Goal: Task Accomplishment & Management: Manage account settings

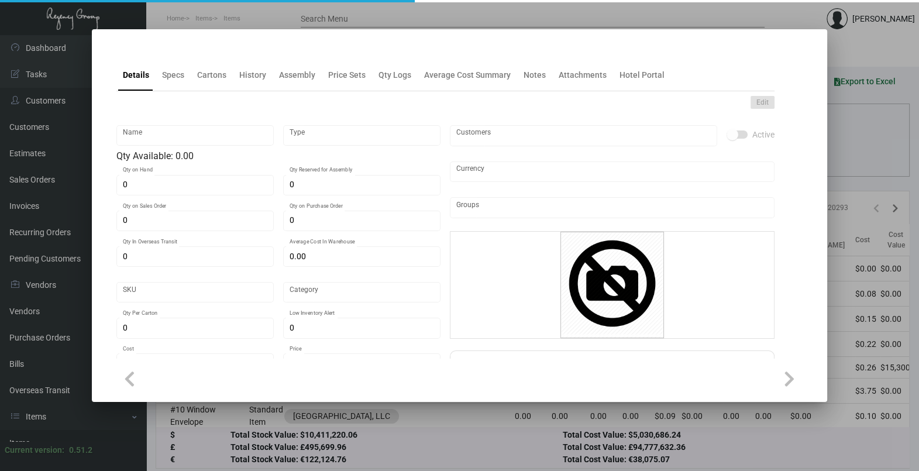
type input "DND Cards Housekeeping"
type input "Inventory"
type input "4,950"
type input "$ 0.99"
type input "2666"
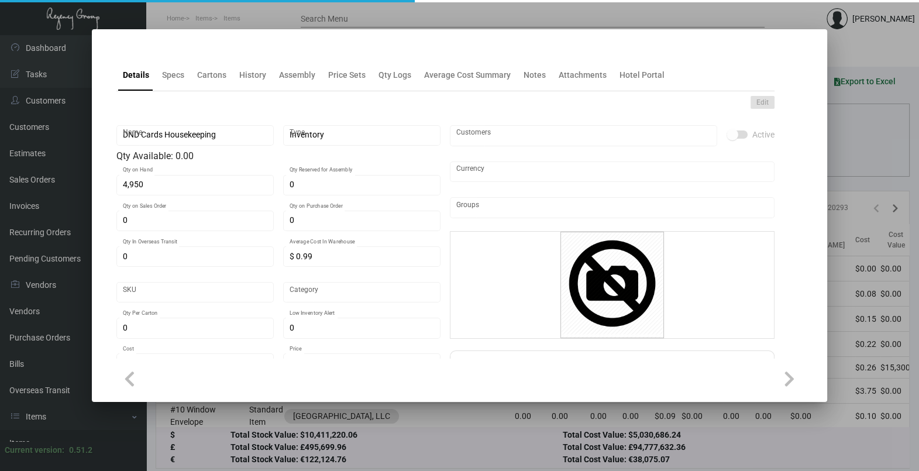
type input "Standard"
type input "750"
type input "$ 0.06768"
type input "$ 0.23"
type textarea "DND Cards Housekeeping: Size 5.5x 3.75, Mohawk Superfine Eggshell White 100 Cov…"
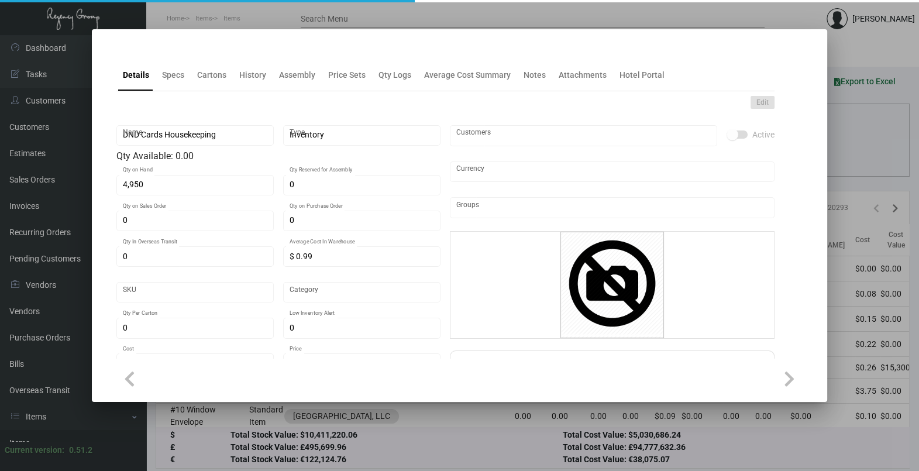
type textarea "DND Cards Housekeeping"
checkbox input "true"
type input "United States Dollar $"
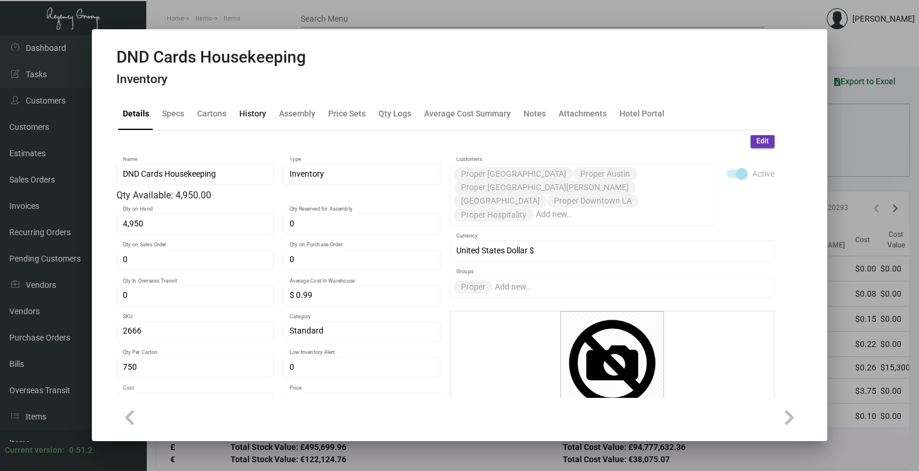
click at [235, 116] on div "History" at bounding box center [253, 114] width 36 height 28
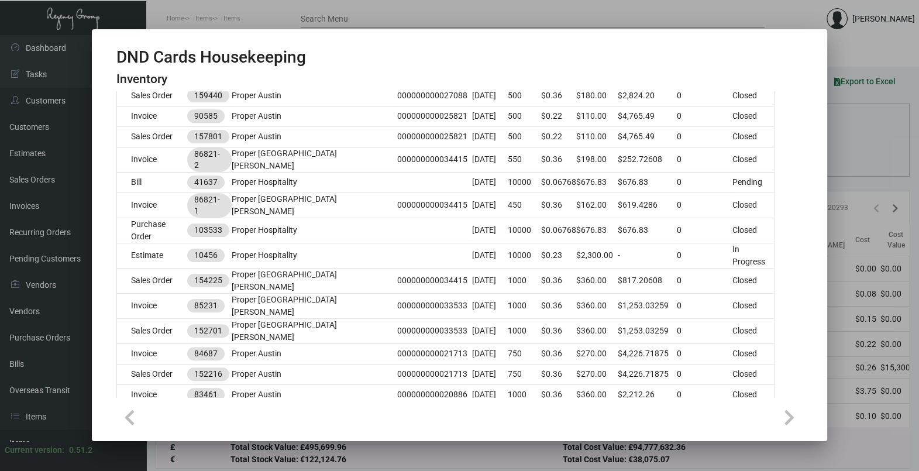
scroll to position [585, 0]
